Goal: Task Accomplishment & Management: Use online tool/utility

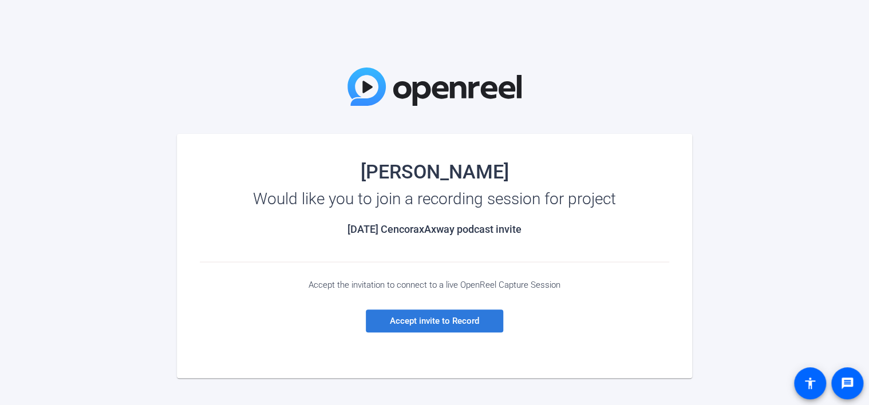
click at [432, 323] on span "Accept invite to Record" at bounding box center [434, 321] width 89 height 10
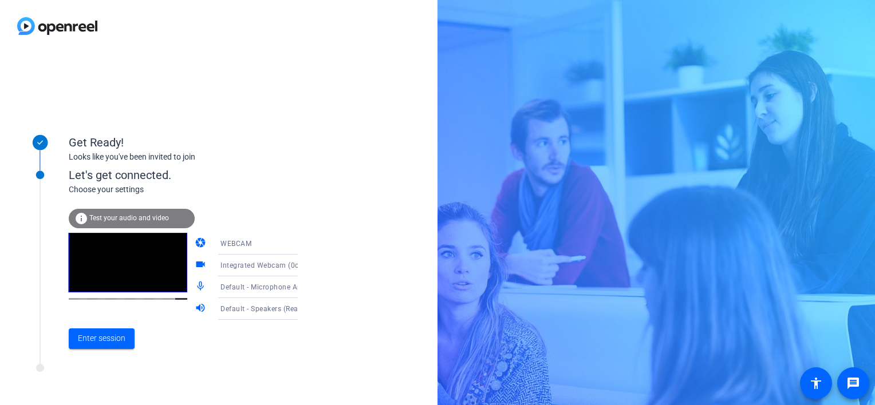
click at [112, 220] on span "Test your audio and video" at bounding box center [129, 218] width 80 height 8
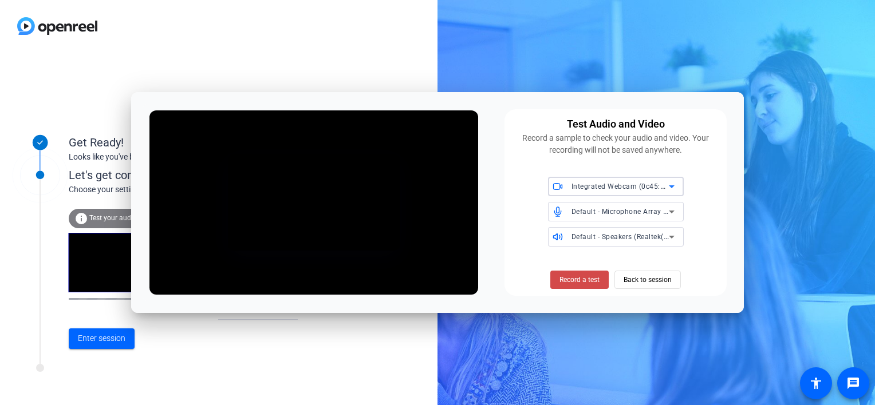
click at [583, 281] on span "Record a test" at bounding box center [579, 280] width 40 height 10
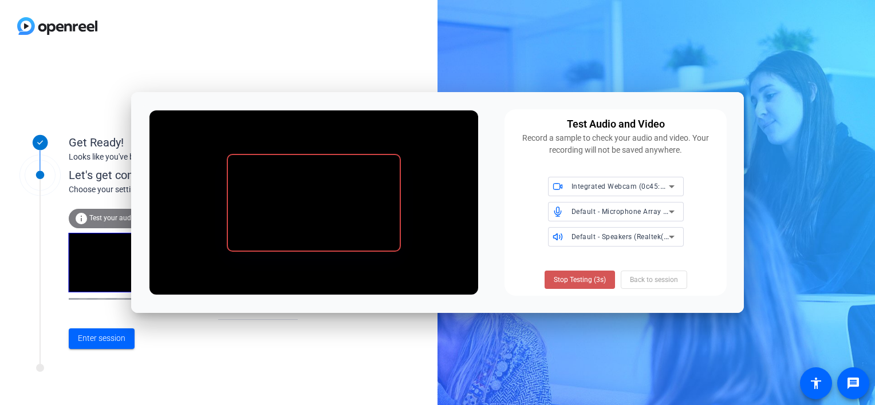
click at [583, 281] on span "Stop Testing (3s)" at bounding box center [580, 280] width 52 height 10
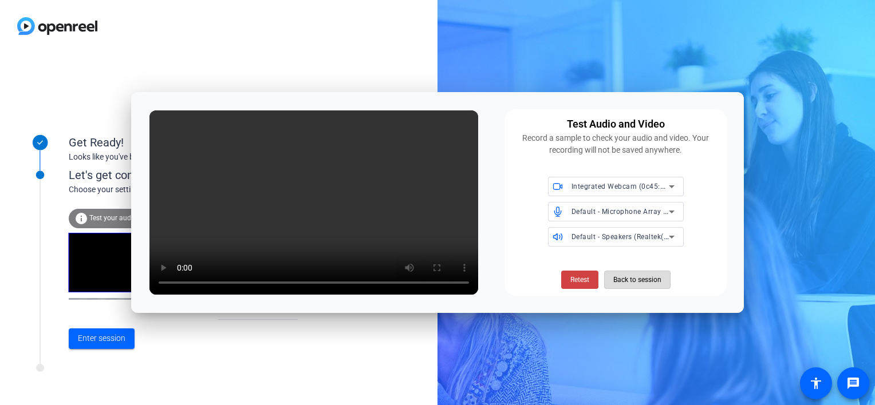
click at [636, 281] on span "Back to session" at bounding box center [637, 280] width 48 height 22
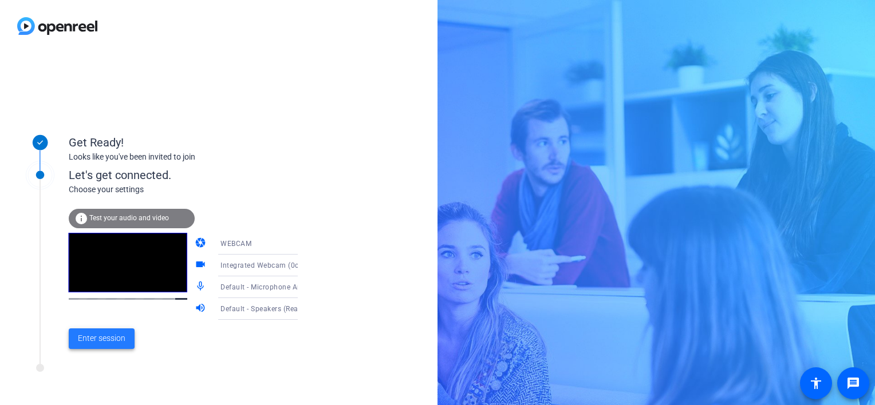
click at [92, 341] on span "Enter session" at bounding box center [102, 339] width 48 height 12
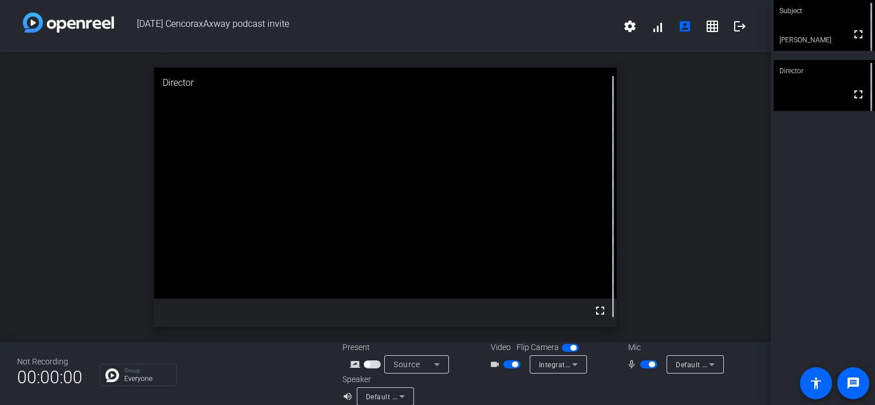
scroll to position [13, 0]
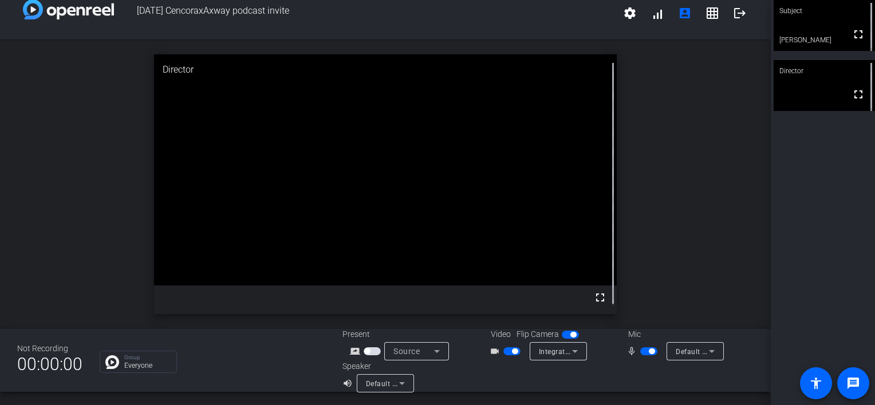
click at [577, 353] on icon at bounding box center [575, 352] width 14 height 14
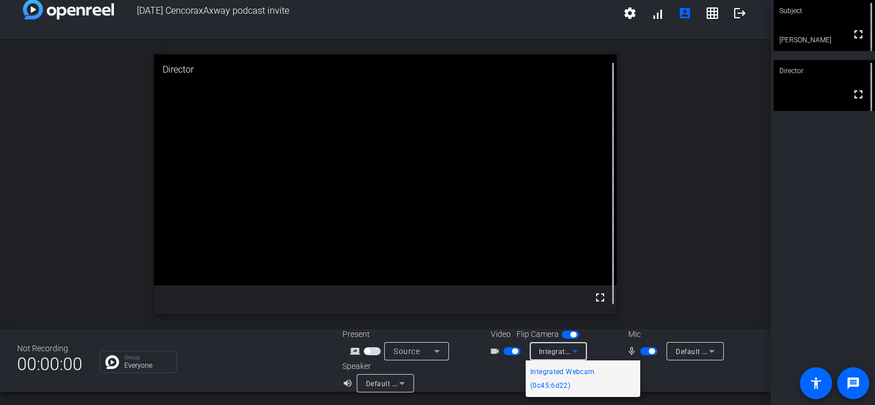
click at [674, 277] on div at bounding box center [437, 202] width 875 height 405
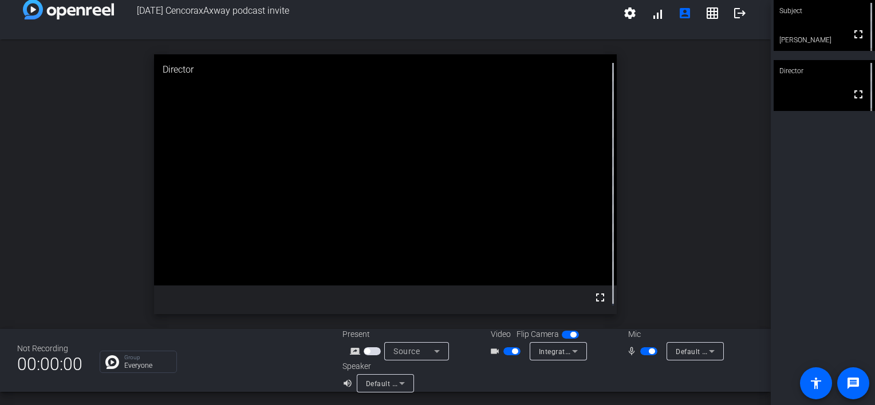
click at [398, 385] on icon at bounding box center [402, 384] width 14 height 14
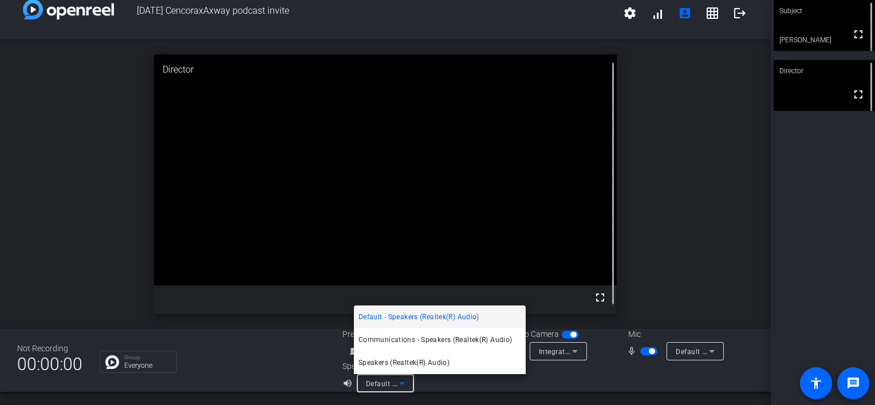
click at [271, 370] on div at bounding box center [437, 202] width 875 height 405
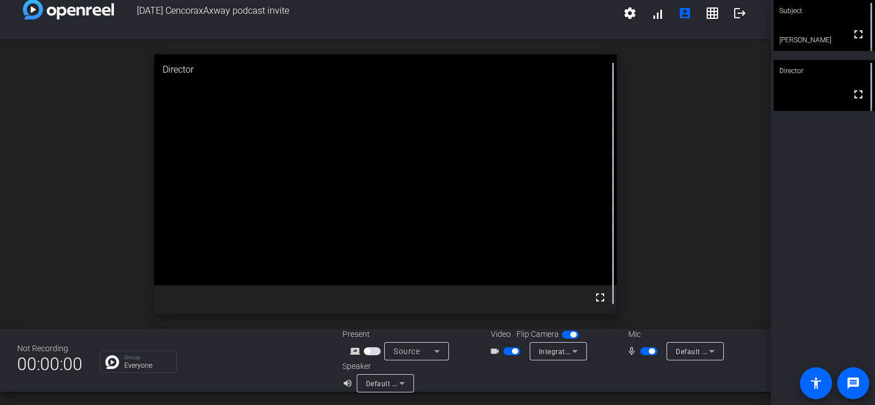
click at [271, 370] on div "Group Everyone" at bounding box center [213, 362] width 226 height 22
